Goal: Transaction & Acquisition: Purchase product/service

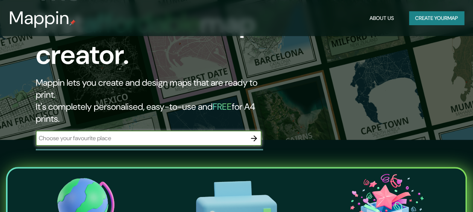
scroll to position [75, 0]
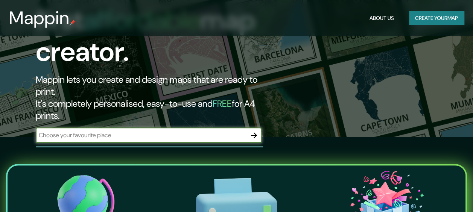
click at [172, 128] on div "​" at bounding box center [149, 135] width 226 height 15
click at [258, 131] on icon "button" at bounding box center [254, 135] width 9 height 9
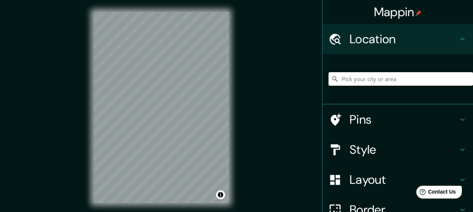
click at [383, 81] on input "Pick your city or area" at bounding box center [401, 79] width 145 height 14
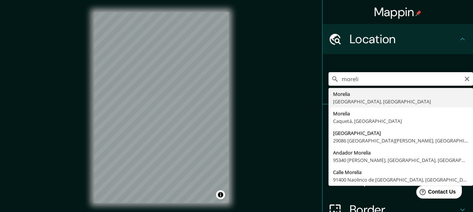
type input "[GEOGRAPHIC_DATA], [GEOGRAPHIC_DATA], [GEOGRAPHIC_DATA]"
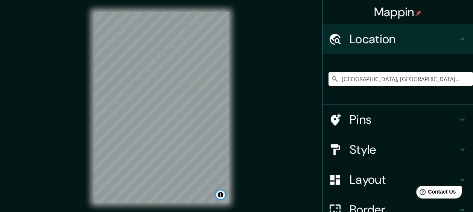
click at [221, 197] on button "Toggle attribution" at bounding box center [220, 194] width 9 height 9
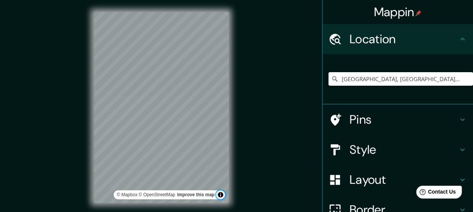
click at [220, 196] on button "Toggle attribution" at bounding box center [220, 194] width 9 height 9
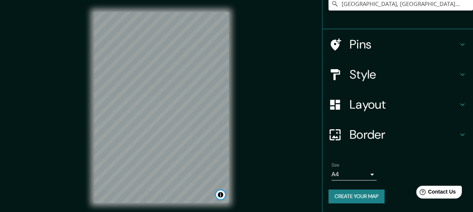
scroll to position [75, 0]
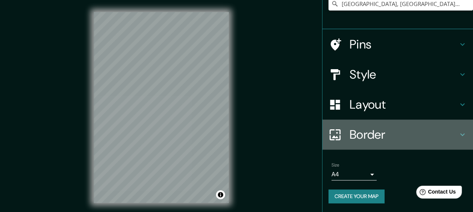
click at [370, 138] on h4 "Border" at bounding box center [404, 134] width 108 height 15
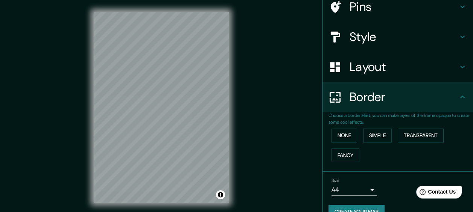
click at [370, 187] on body "Mappin Location [GEOGRAPHIC_DATA], [GEOGRAPHIC_DATA], [GEOGRAPHIC_DATA] Pins St…" at bounding box center [236, 106] width 473 height 212
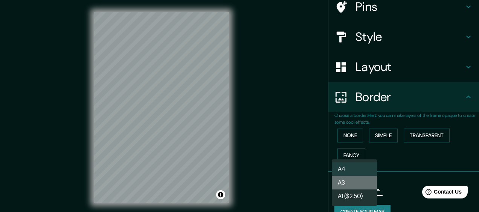
click at [358, 186] on li "A3" at bounding box center [354, 183] width 45 height 14
type input "a4"
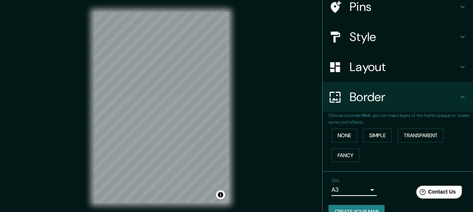
click at [358, 188] on body "Mappin Location [GEOGRAPHIC_DATA], [GEOGRAPHIC_DATA], [GEOGRAPHIC_DATA] Pins St…" at bounding box center [236, 106] width 473 height 212
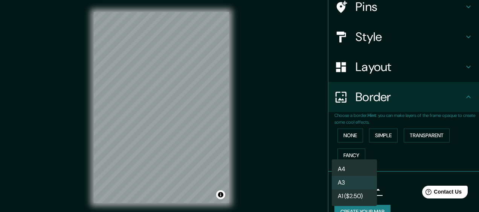
click at [381, 192] on div at bounding box center [239, 106] width 479 height 212
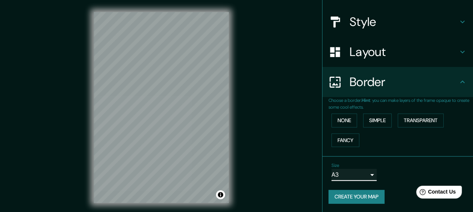
scroll to position [0, 0]
